Goal: Task Accomplishment & Management: Use online tool/utility

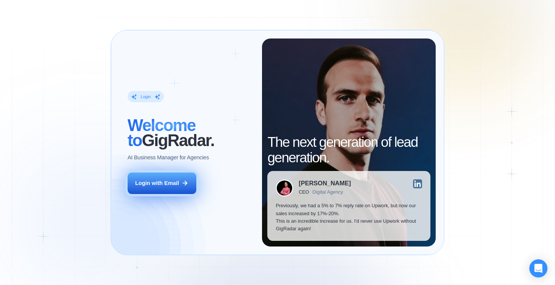
click at [186, 177] on button "Login with Email" at bounding box center [162, 184] width 69 height 22
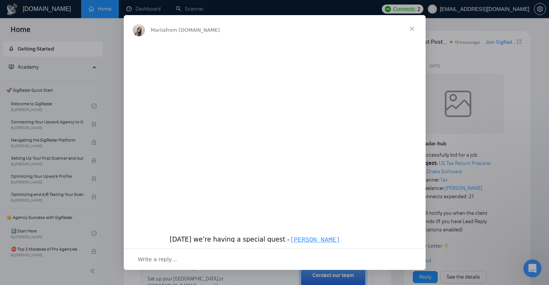
click at [410, 29] on span "Close" at bounding box center [412, 28] width 27 height 27
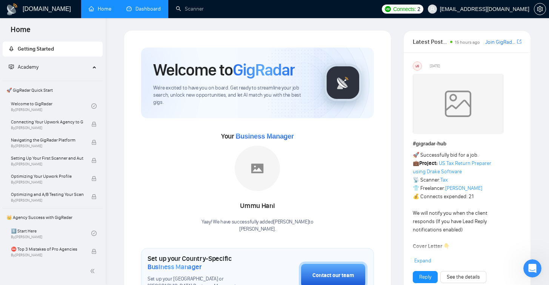
click at [151, 11] on link "Dashboard" at bounding box center [143, 9] width 34 height 6
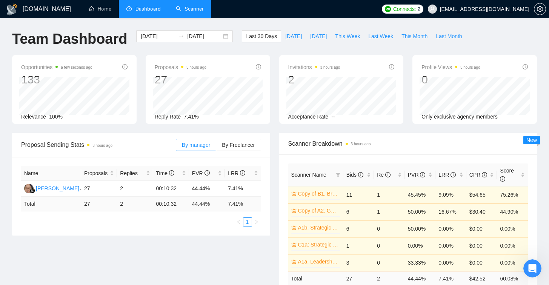
click at [197, 12] on link "Scanner" at bounding box center [190, 9] width 28 height 6
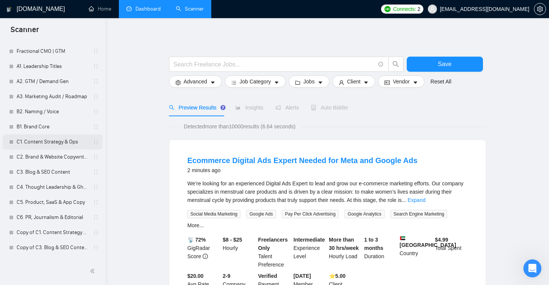
scroll to position [182, 0]
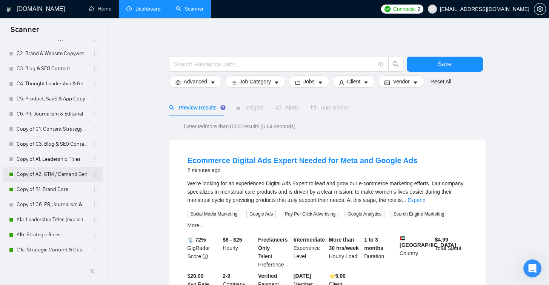
click at [49, 177] on link "Copy of A2. GTM / Demand Gen" at bounding box center [53, 174] width 72 height 15
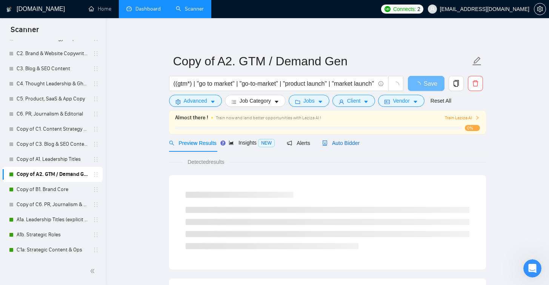
click at [353, 145] on span "Auto Bidder" at bounding box center [340, 143] width 37 height 6
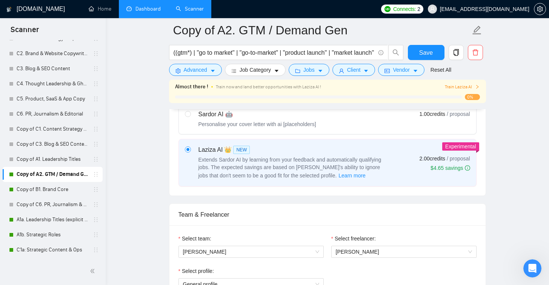
scroll to position [545, 0]
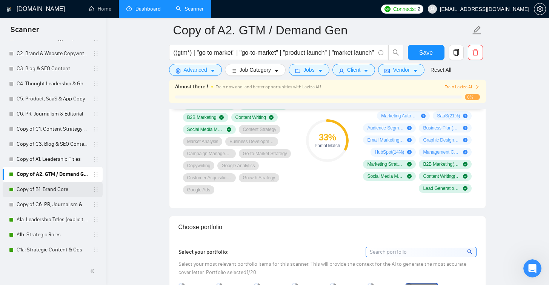
click at [60, 190] on link "Copy of B1. Brand Core" at bounding box center [53, 189] width 72 height 15
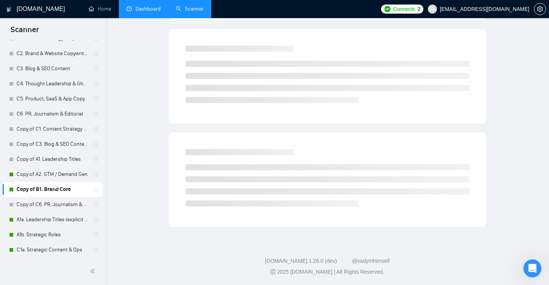
scroll to position [14, 0]
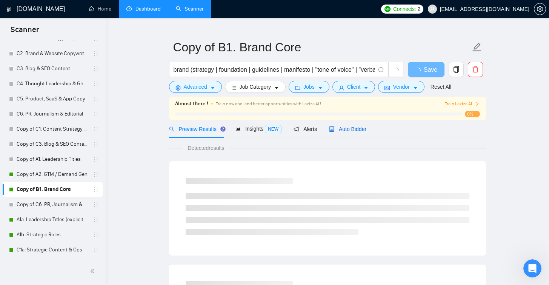
click at [345, 127] on span "Auto Bidder" at bounding box center [347, 129] width 37 height 6
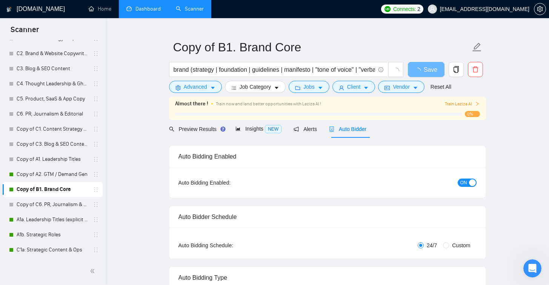
checkbox input "true"
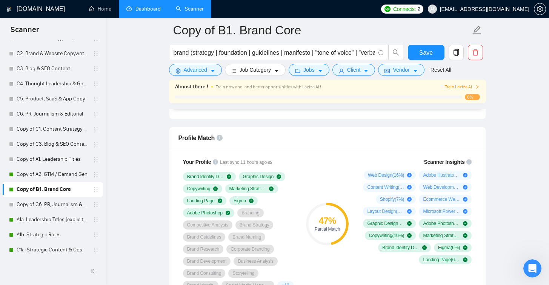
scroll to position [516, 0]
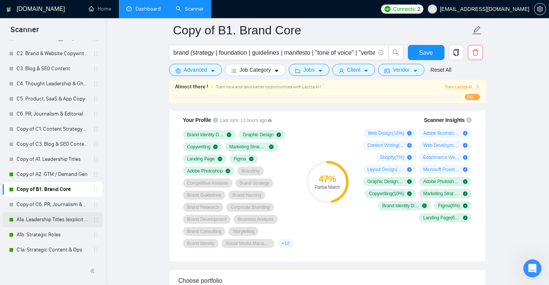
click at [61, 218] on link "A1a. Leadership Titles (explicit CMO or VP roles)" at bounding box center [53, 219] width 72 height 15
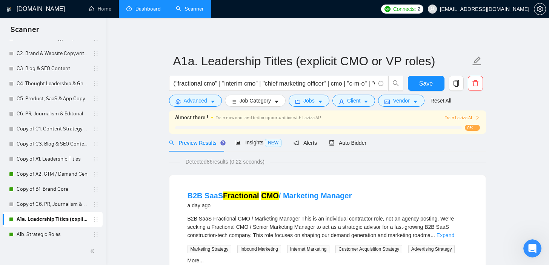
click at [145, 9] on link "Dashboard" at bounding box center [143, 9] width 34 height 6
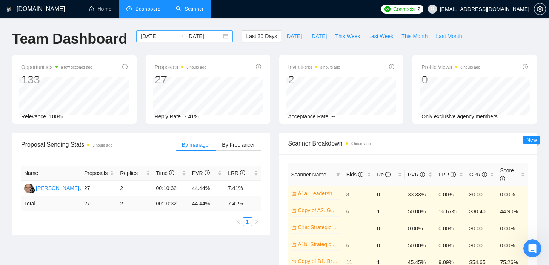
click at [218, 37] on div "2025-08-12 2025-09-11" at bounding box center [184, 36] width 97 height 12
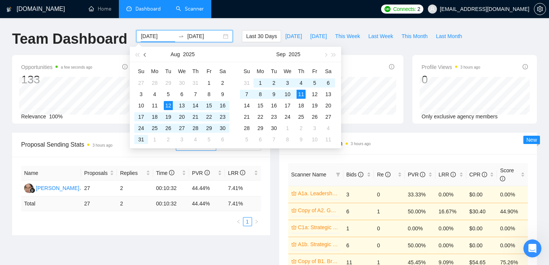
click at [145, 54] on span "button" at bounding box center [146, 55] width 4 height 4
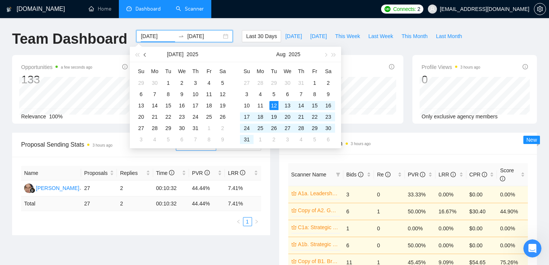
click at [145, 54] on span "button" at bounding box center [146, 55] width 4 height 4
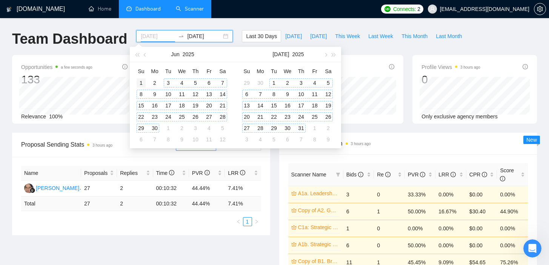
type input "2025-06-01"
click at [140, 82] on div "1" at bounding box center [141, 83] width 9 height 9
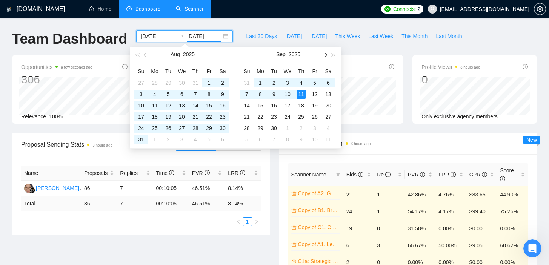
click at [328, 55] on button "button" at bounding box center [325, 54] width 8 height 15
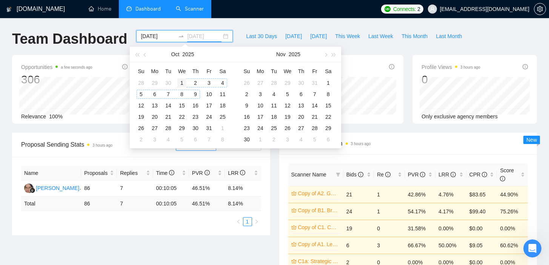
type input "2025-10-01"
click at [185, 81] on div "1" at bounding box center [181, 83] width 9 height 9
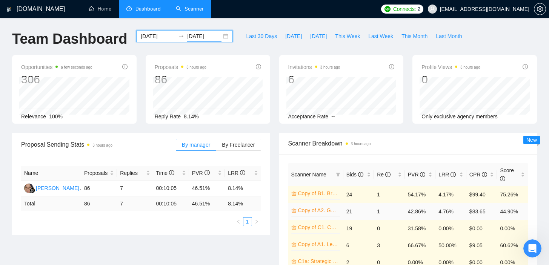
scroll to position [77, 0]
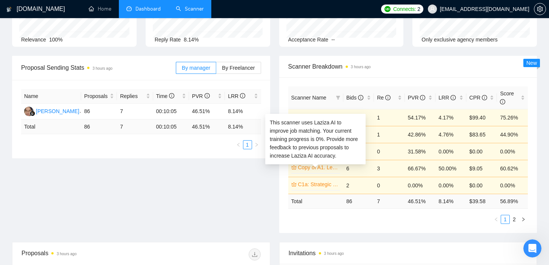
click at [324, 170] on link "Copy of A1. Leadership Titles" at bounding box center [318, 167] width 41 height 8
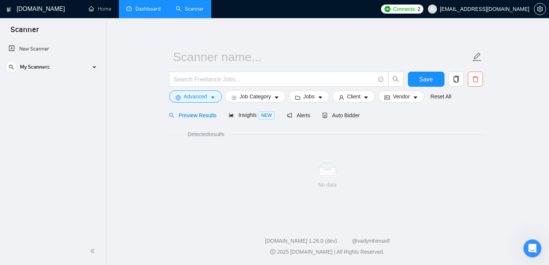
scroll to position [4, 0]
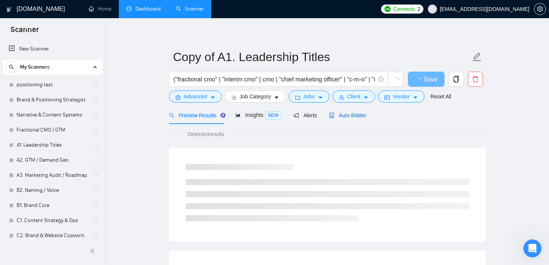
click at [357, 118] on span "Auto Bidder" at bounding box center [347, 115] width 37 height 6
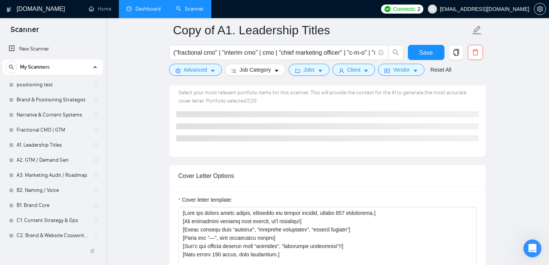
scroll to position [509, 0]
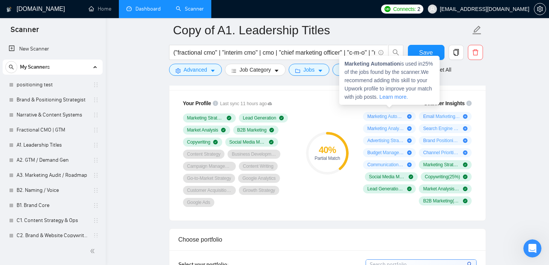
click at [409, 117] on icon "plus-circle" at bounding box center [409, 116] width 5 height 5
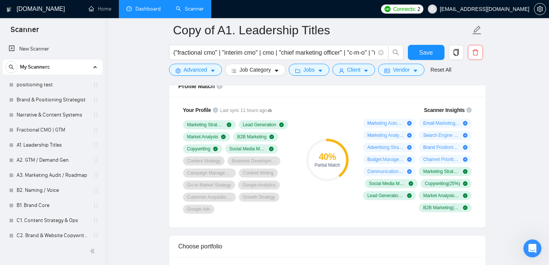
scroll to position [497, 0]
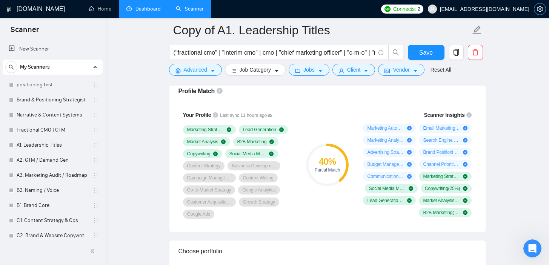
click at [541, 11] on icon "setting" at bounding box center [540, 9] width 6 height 6
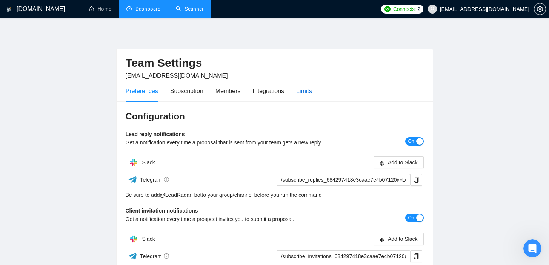
click at [310, 91] on div "Limits" at bounding box center [304, 90] width 16 height 9
